Goal: Information Seeking & Learning: Check status

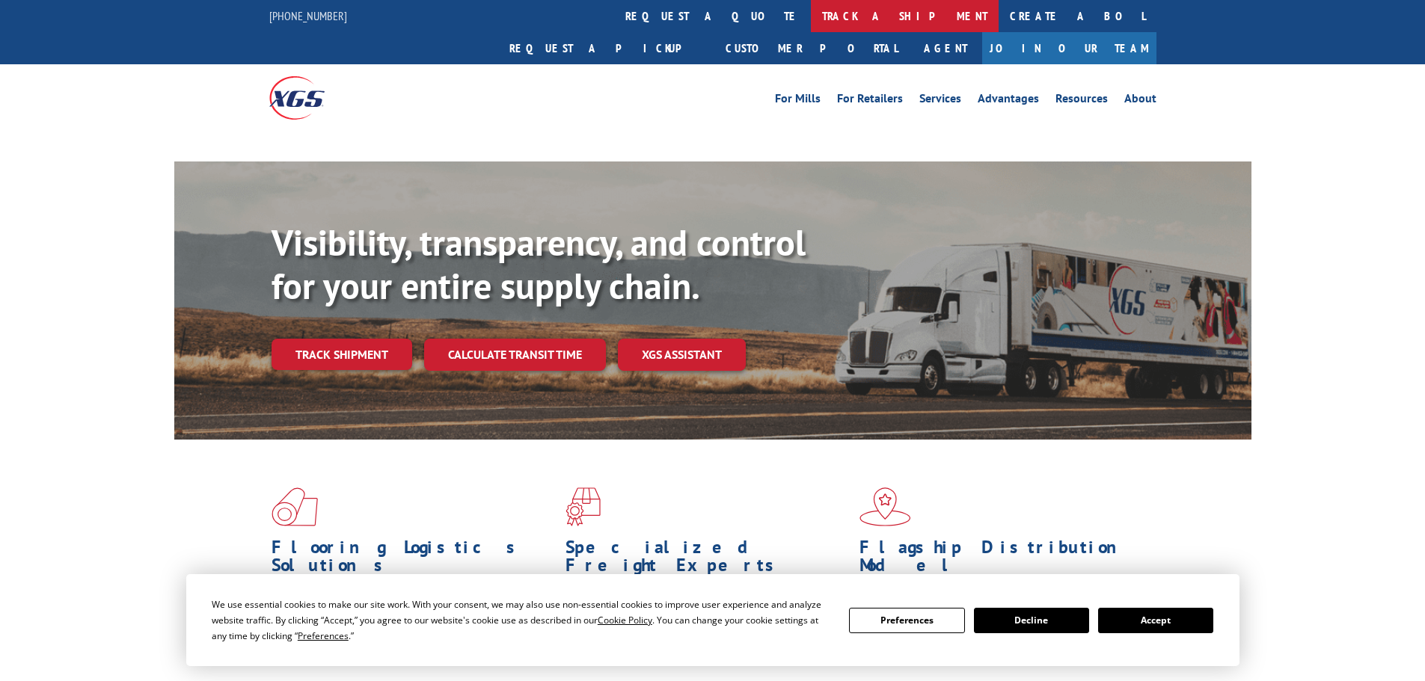
click at [811, 23] on link "track a shipment" at bounding box center [905, 16] width 188 height 32
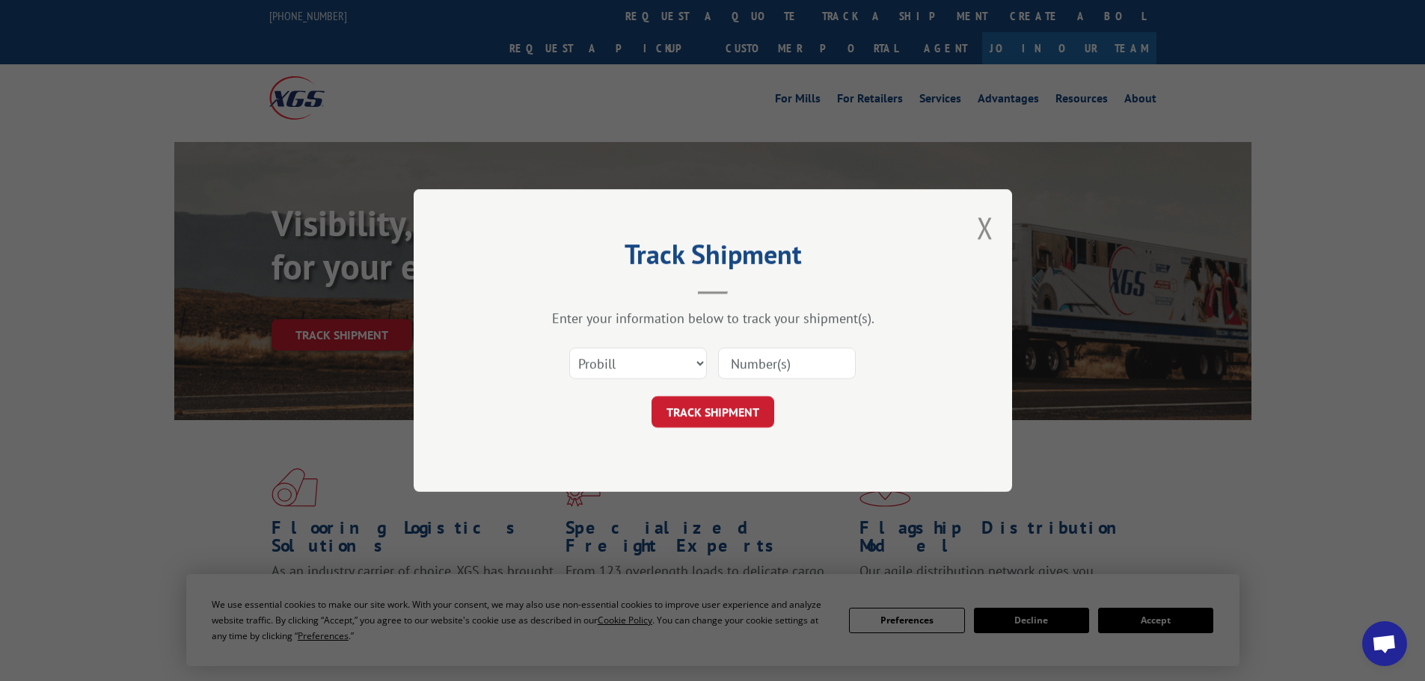
click at [779, 376] on input at bounding box center [787, 363] width 138 height 31
paste input "17517273"
type input "17517273"
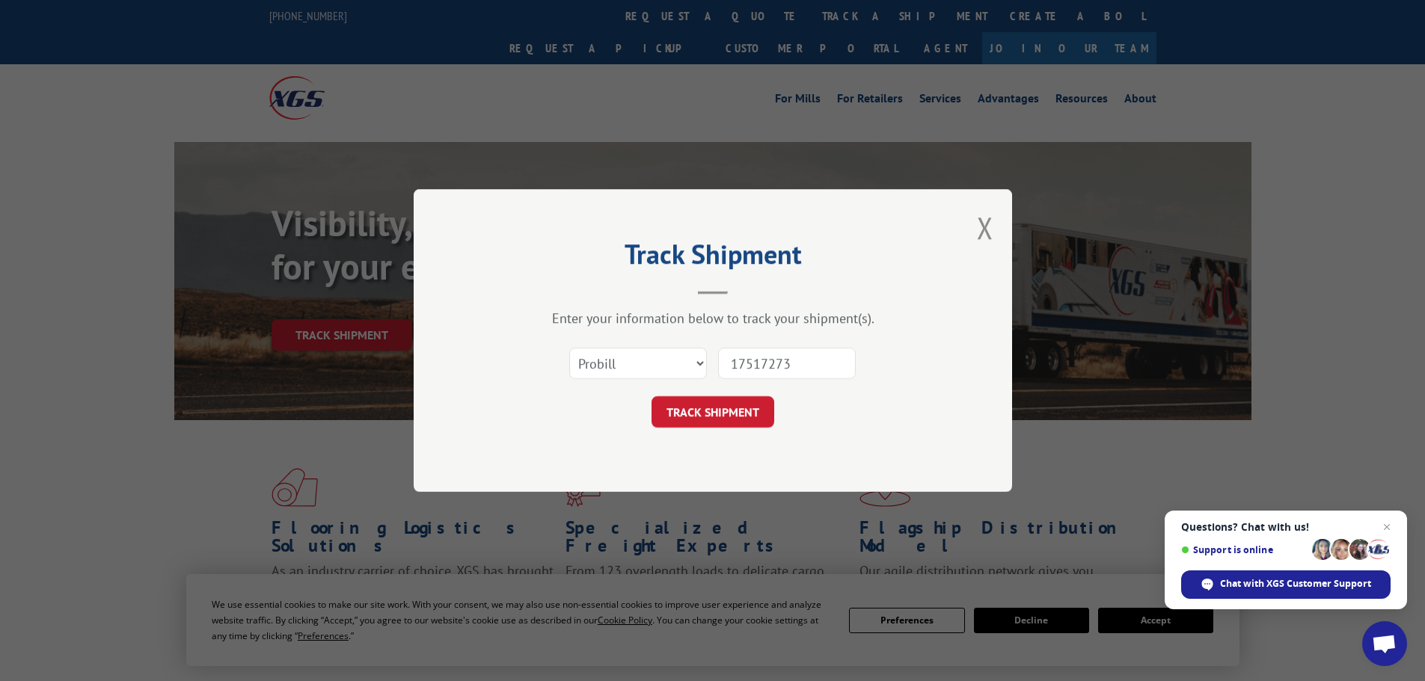
click at [730, 434] on div "Track Shipment Enter your information below to track your shipment(s). Select c…" at bounding box center [713, 340] width 598 height 303
click at [724, 404] on button "TRACK SHIPMENT" at bounding box center [712, 411] width 123 height 31
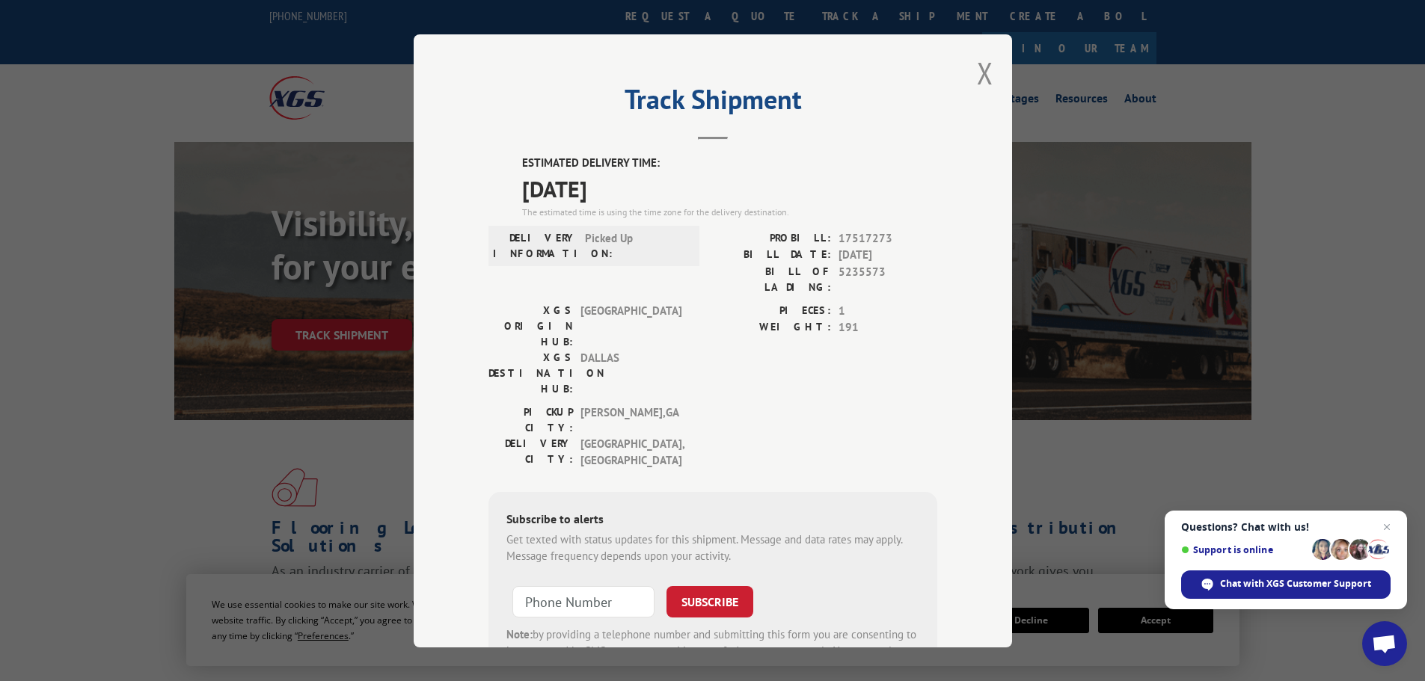
drag, startPoint x: 518, startPoint y: 195, endPoint x: 645, endPoint y: 188, distance: 128.1
click at [645, 188] on span "[DATE]" at bounding box center [729, 188] width 415 height 34
copy span "[DATE]"
